Goal: Find specific page/section: Find specific page/section

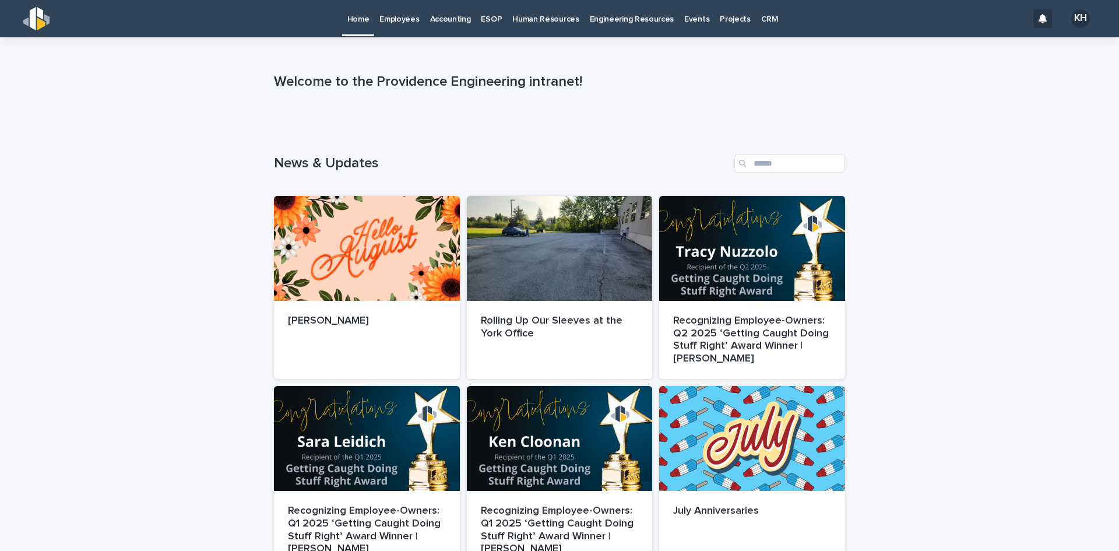
click at [403, 19] on p "Employees" at bounding box center [400, 12] width 40 height 24
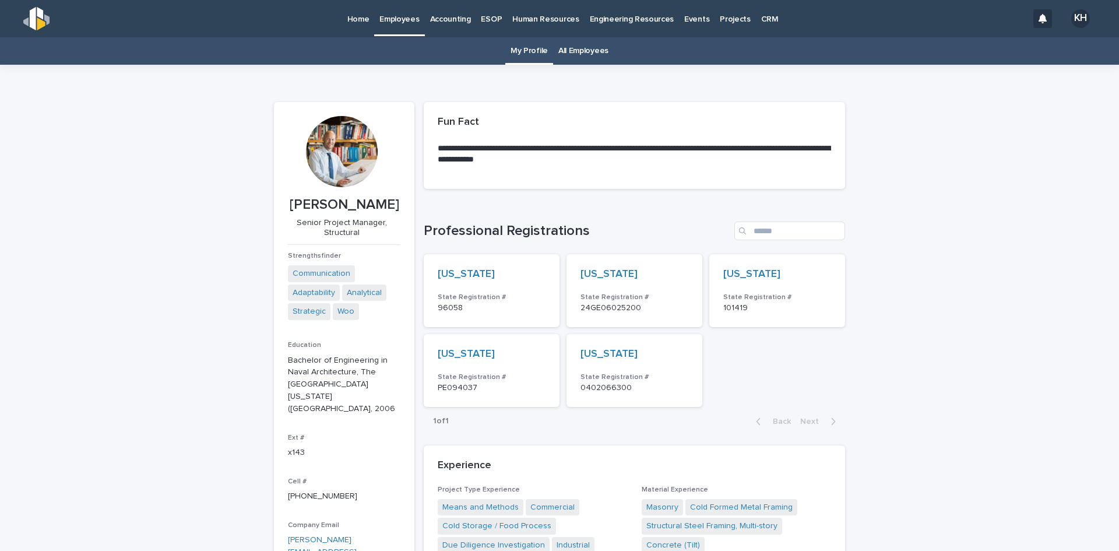
click at [584, 55] on link "All Employees" at bounding box center [584, 50] width 50 height 27
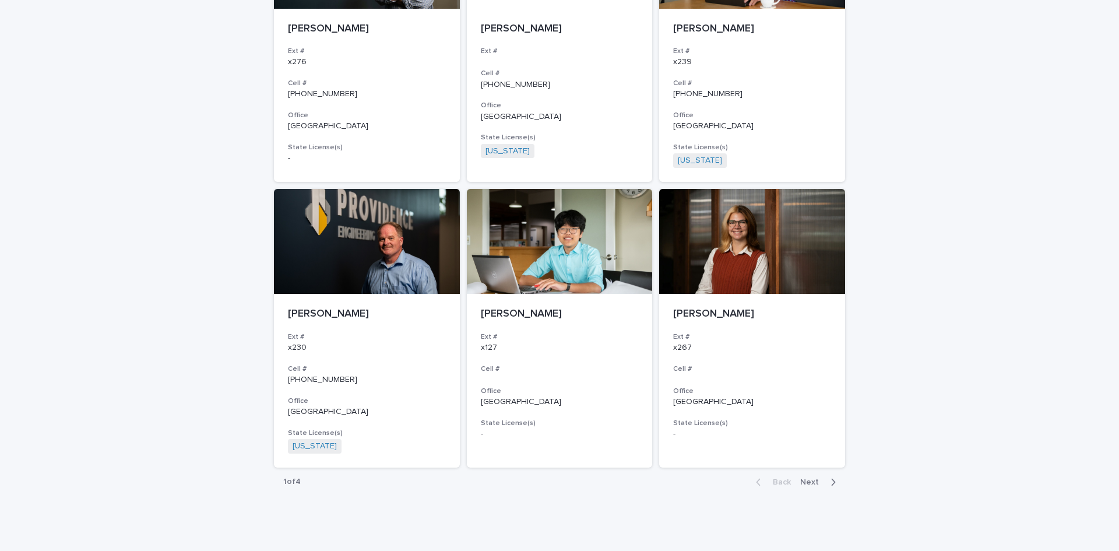
scroll to position [1990, 0]
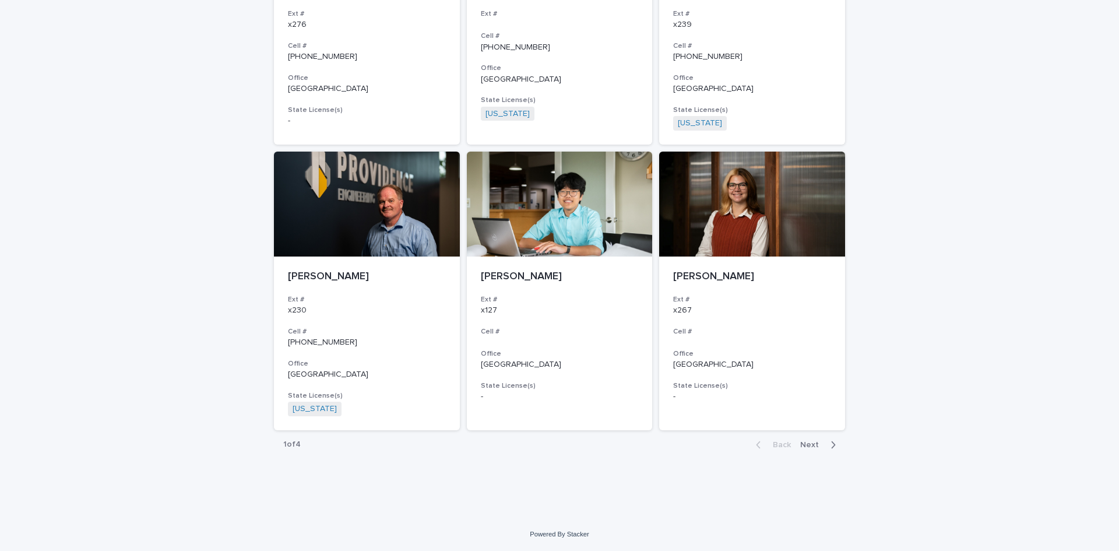
click at [811, 442] on span "Next" at bounding box center [813, 445] width 26 height 8
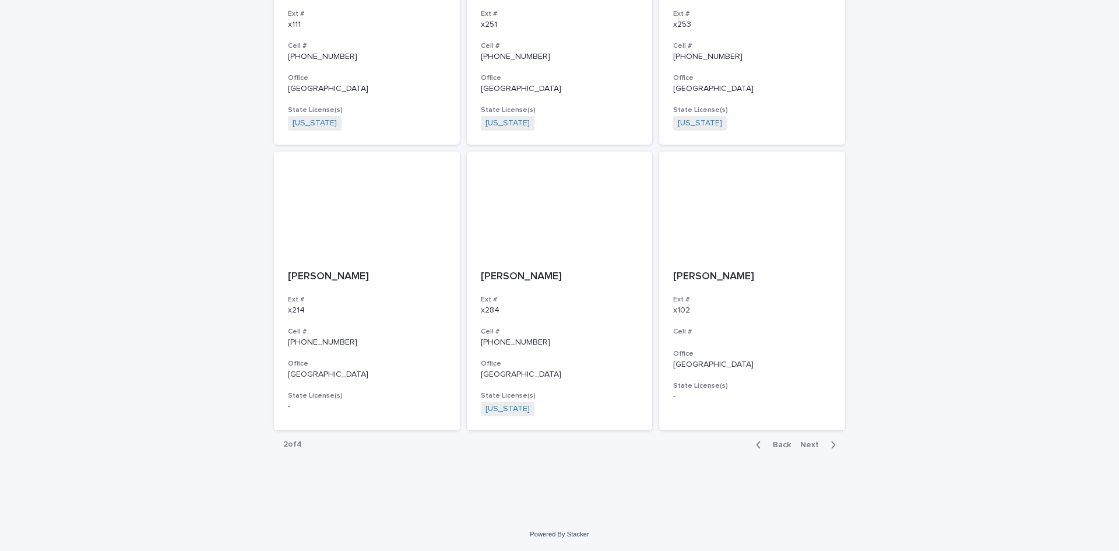
scroll to position [1981, 0]
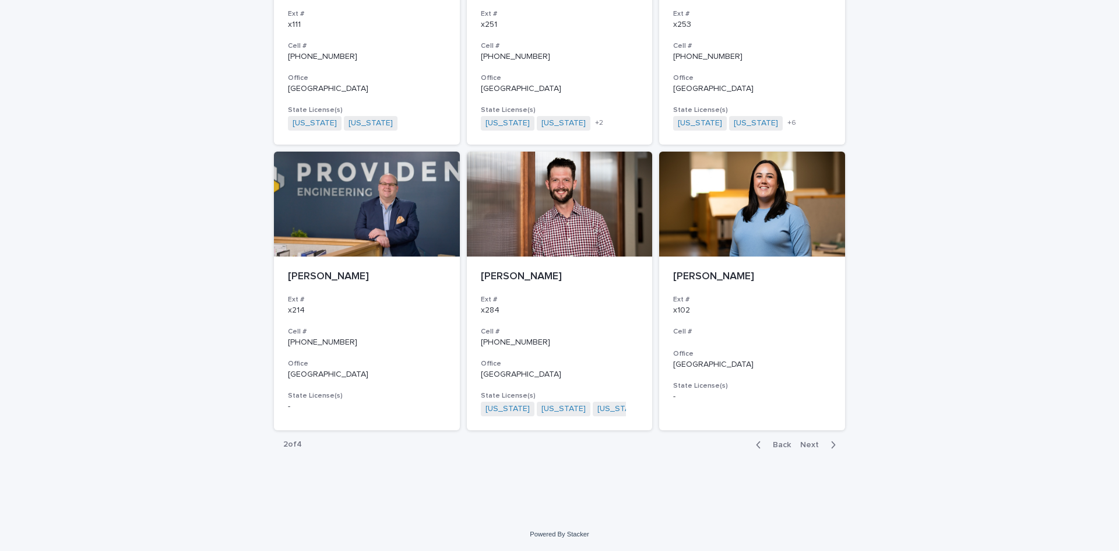
click at [811, 441] on span "Next" at bounding box center [813, 445] width 26 height 8
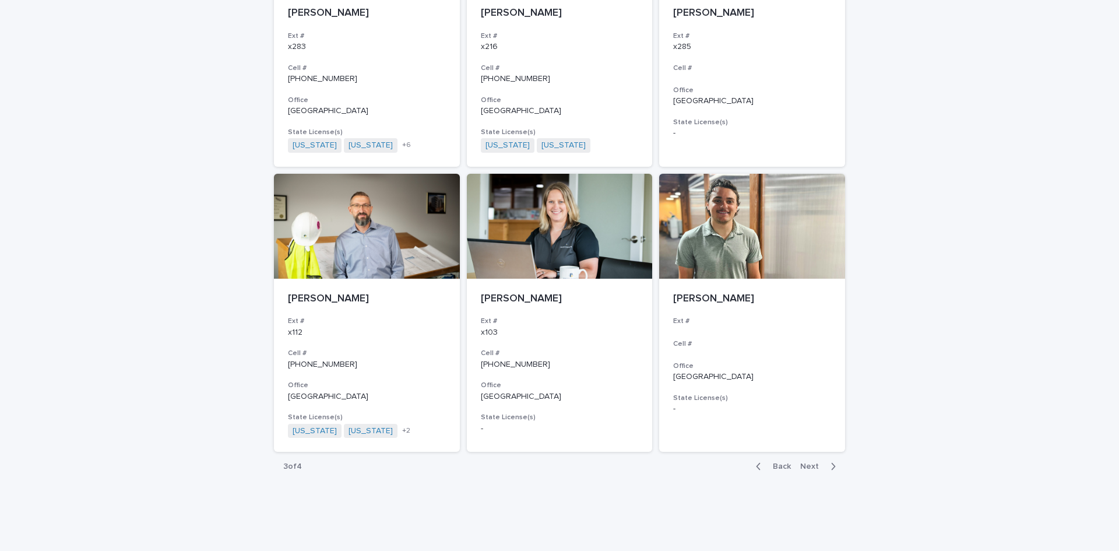
click at [811, 441] on section "[PERSON_NAME] Ext # Cell # Office Pittsburgh State License(s) -" at bounding box center [752, 313] width 186 height 279
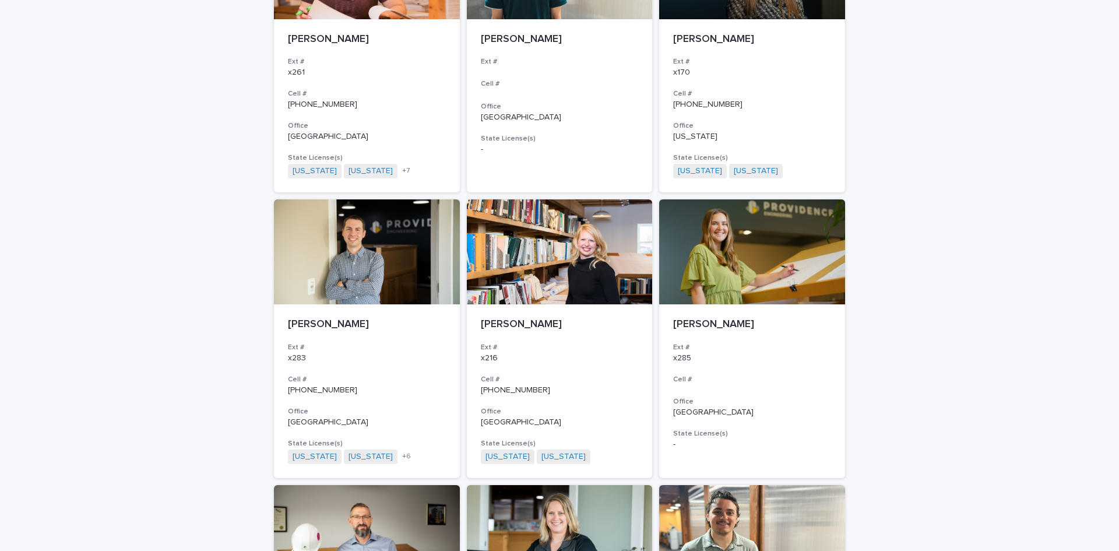
scroll to position [1995, 0]
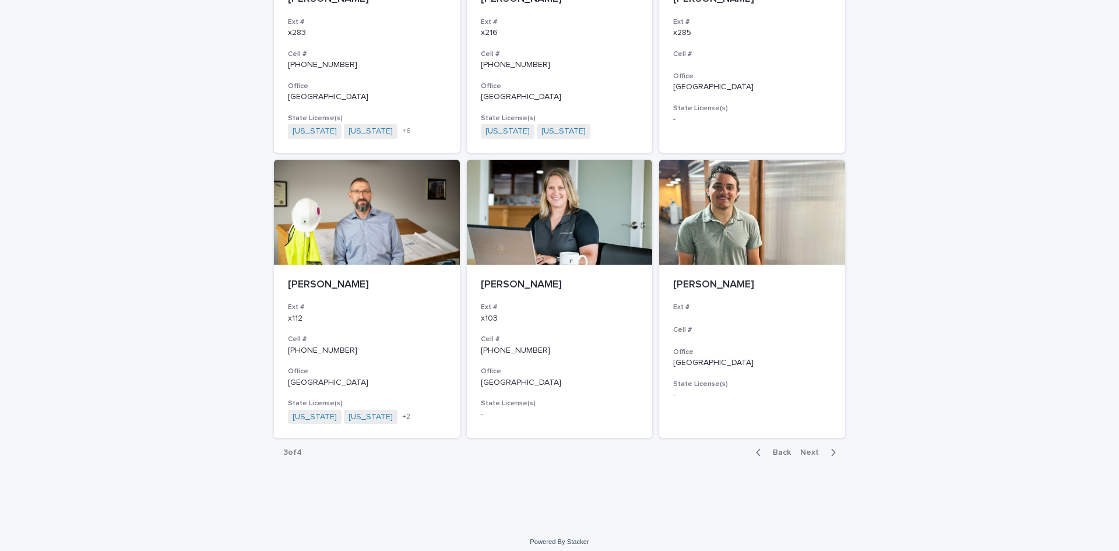
click at [806, 448] on span "Next" at bounding box center [813, 452] width 26 height 8
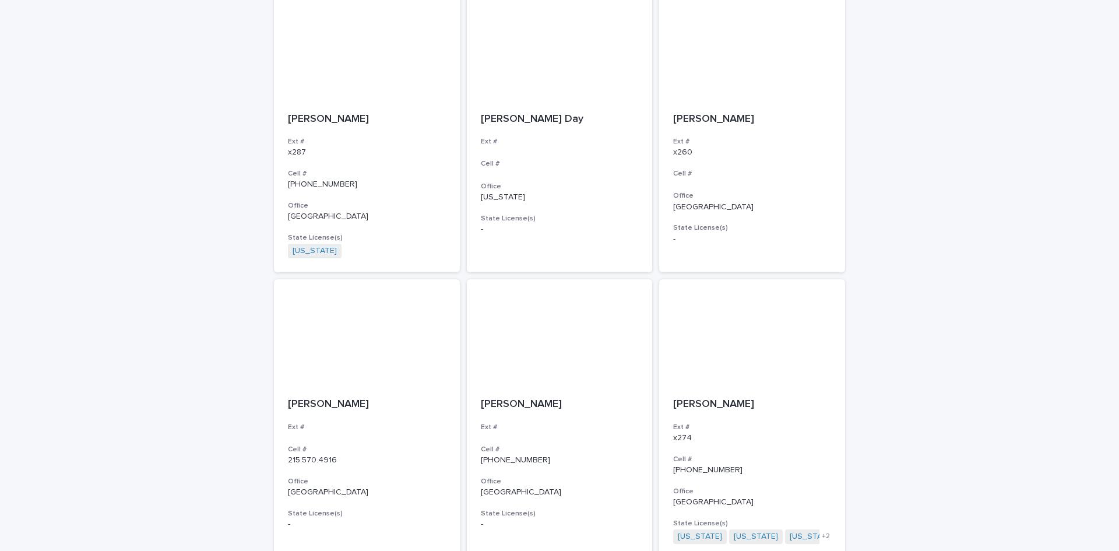
scroll to position [494, 0]
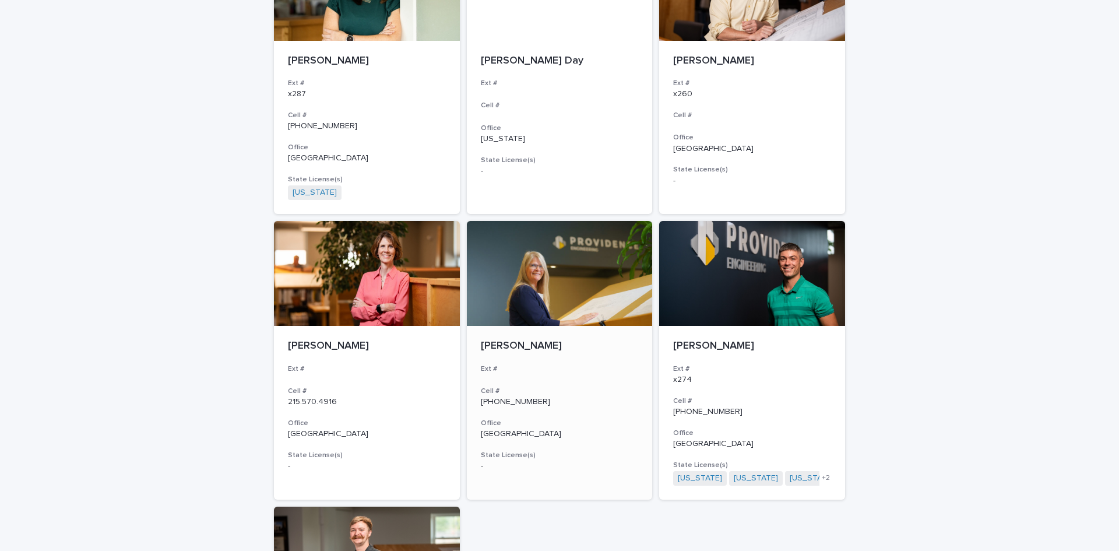
click at [549, 319] on div at bounding box center [560, 273] width 186 height 105
